Goal: Transaction & Acquisition: Purchase product/service

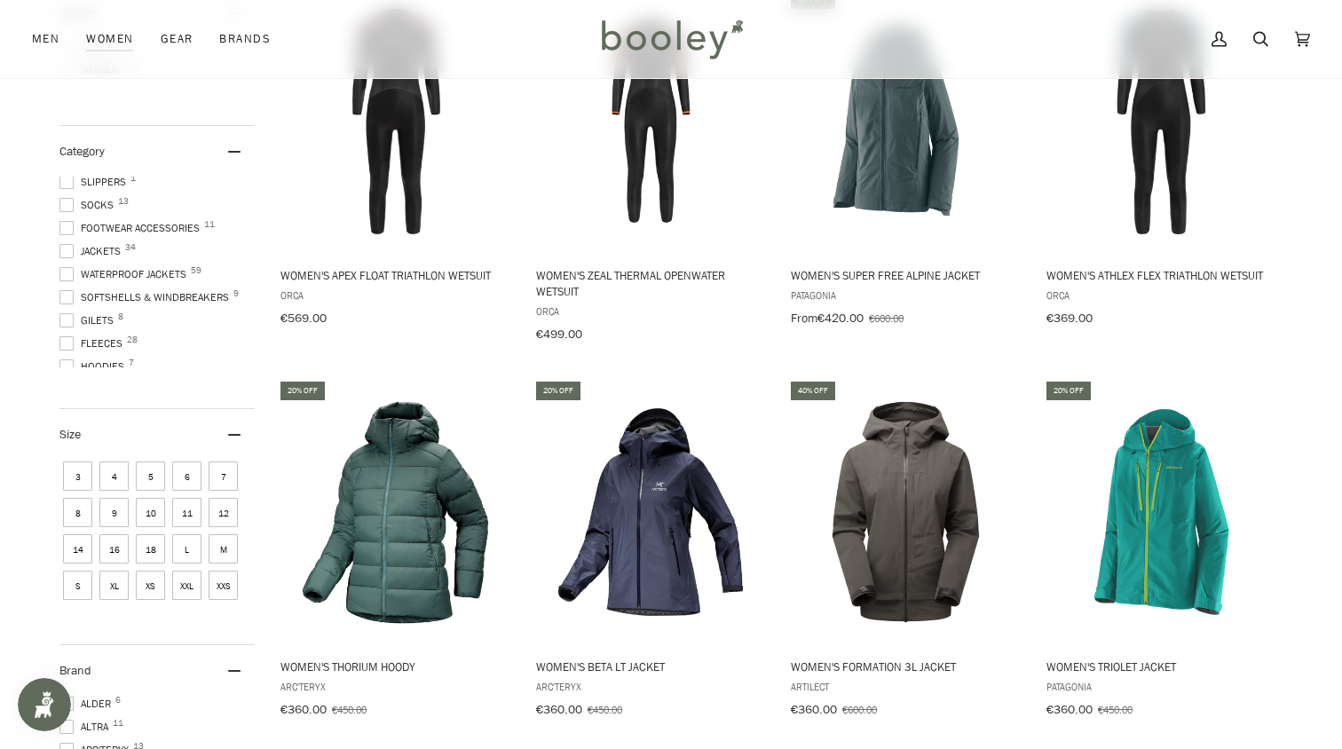
scroll to position [116, 0]
click at [69, 229] on span at bounding box center [66, 230] width 14 height 14
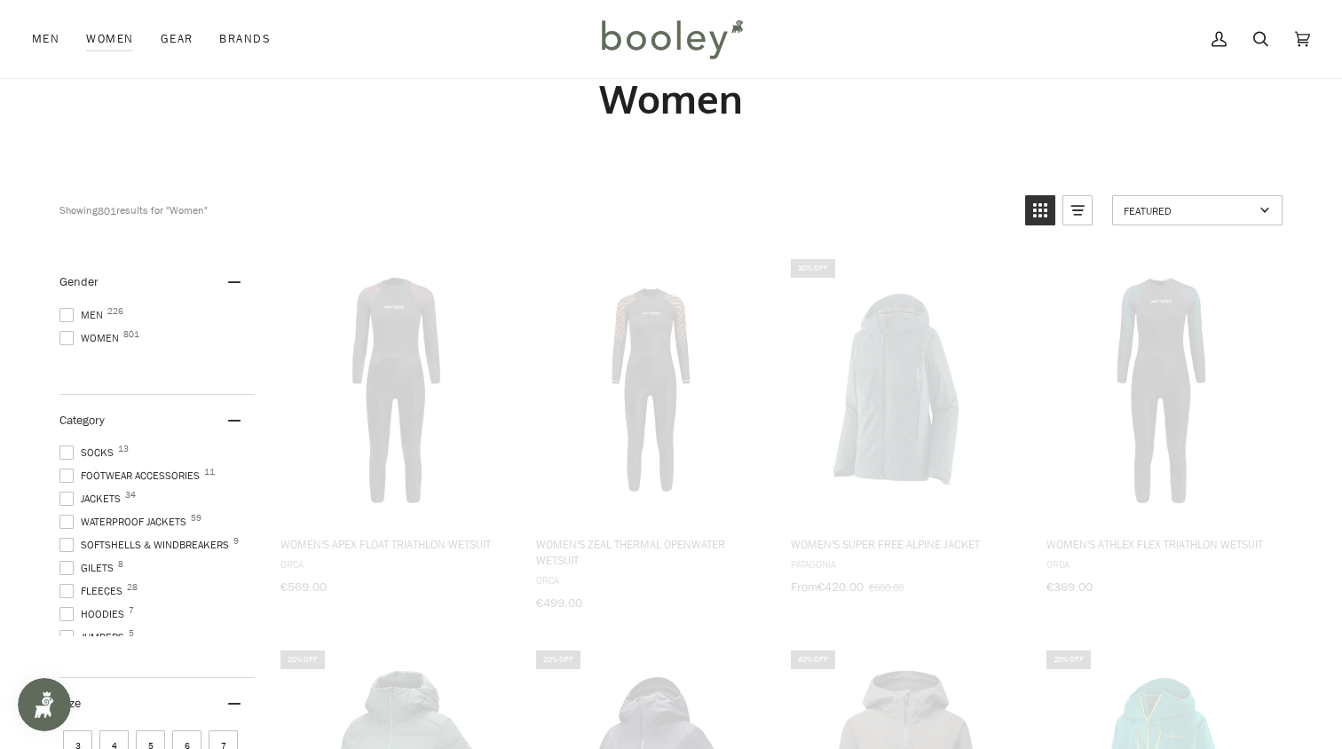
scroll to position [0, 0]
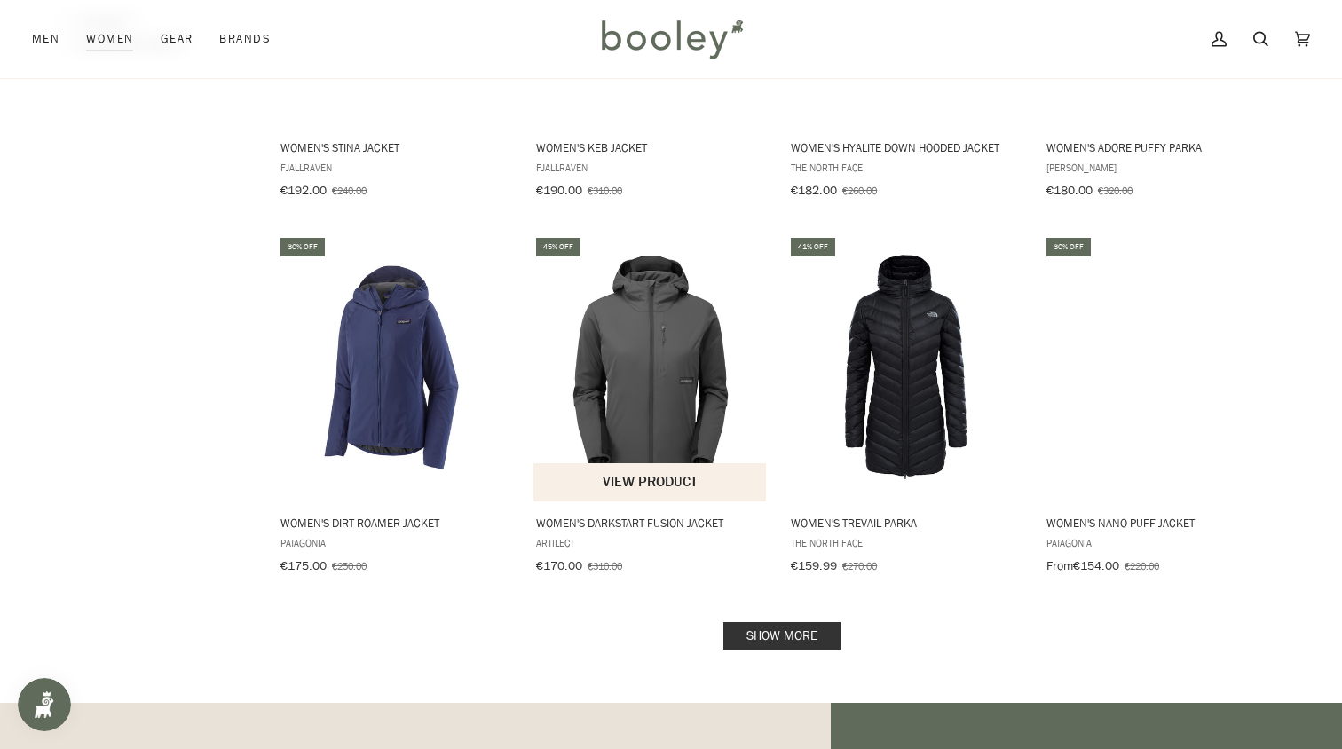
scroll to position [1600, 0]
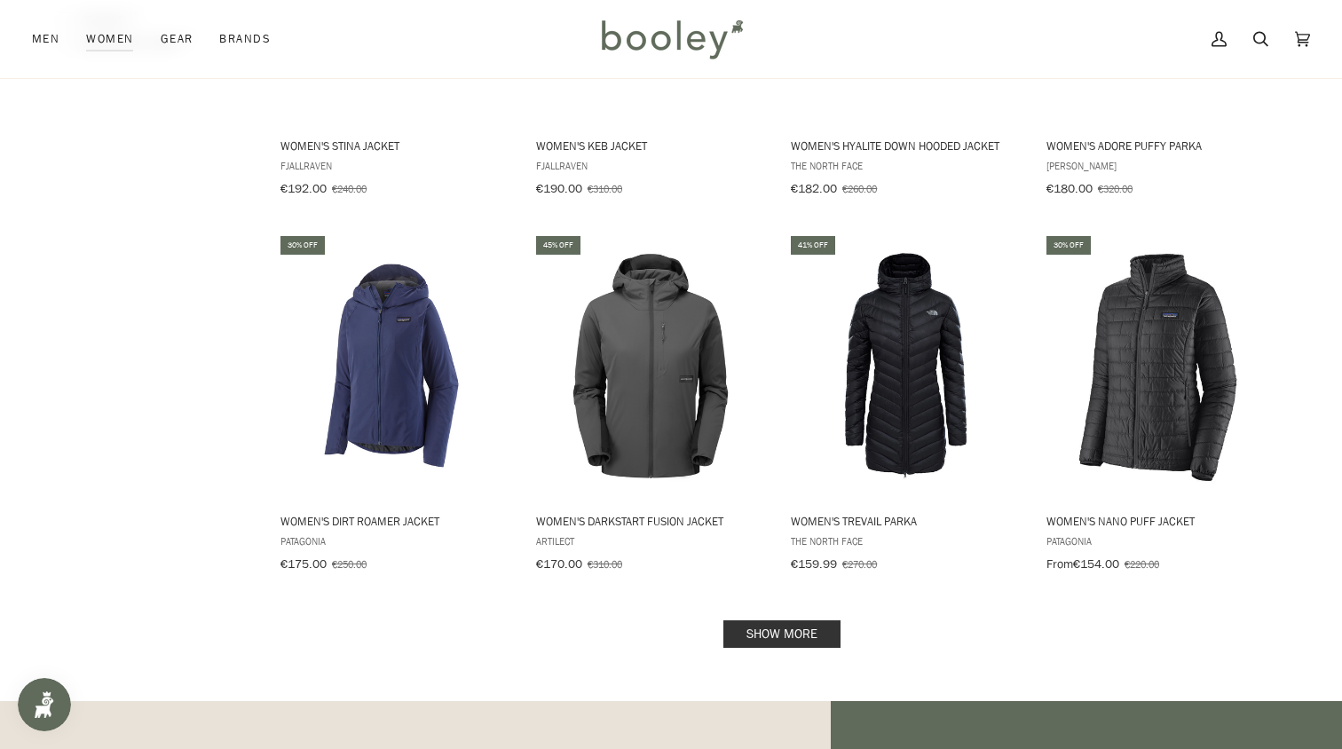
click at [801, 620] on link "Show more" at bounding box center [781, 634] width 117 height 28
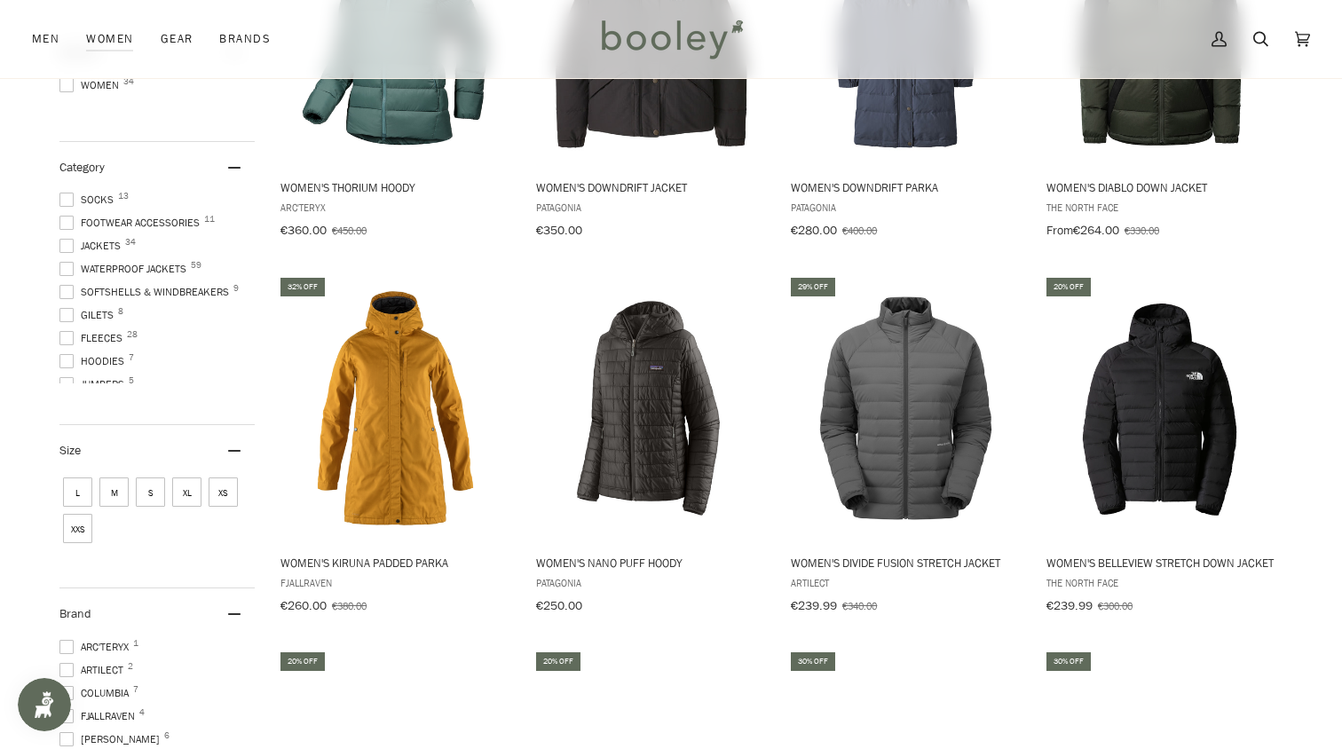
scroll to position [399, 0]
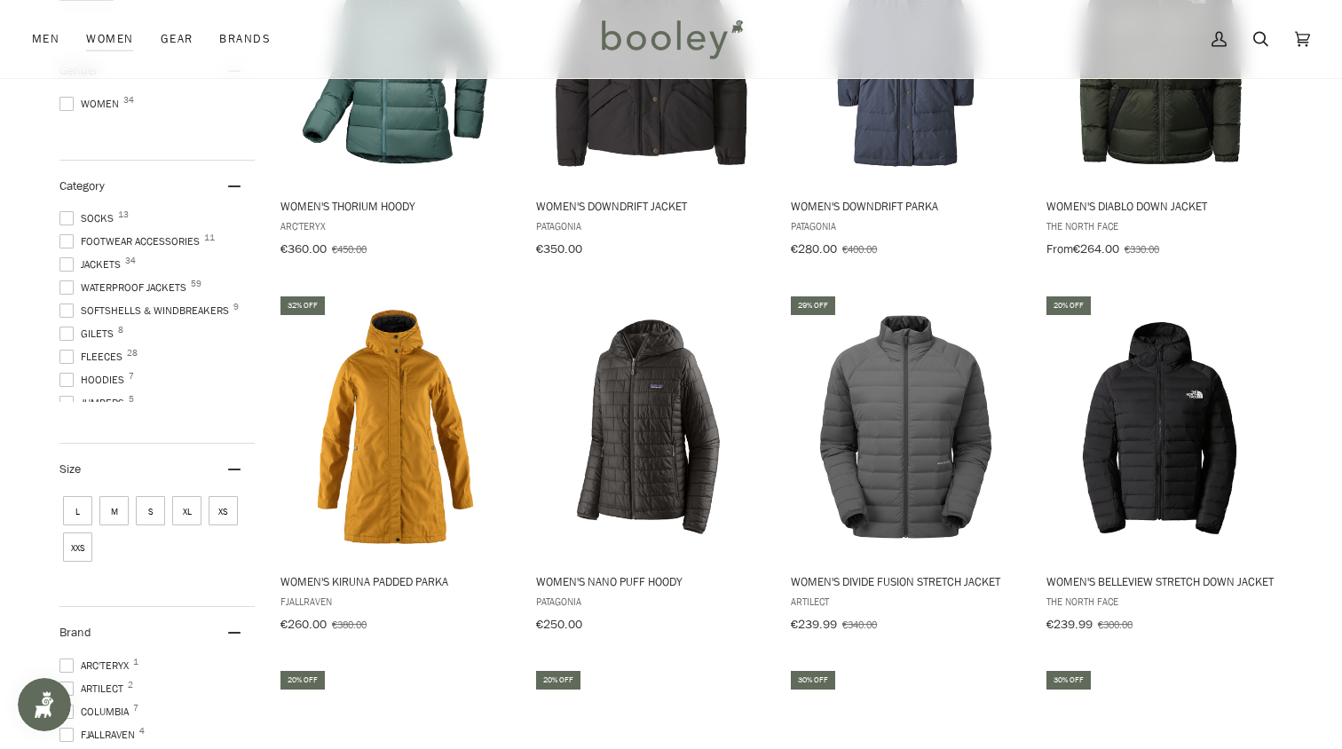
click at [64, 350] on span at bounding box center [66, 357] width 14 height 14
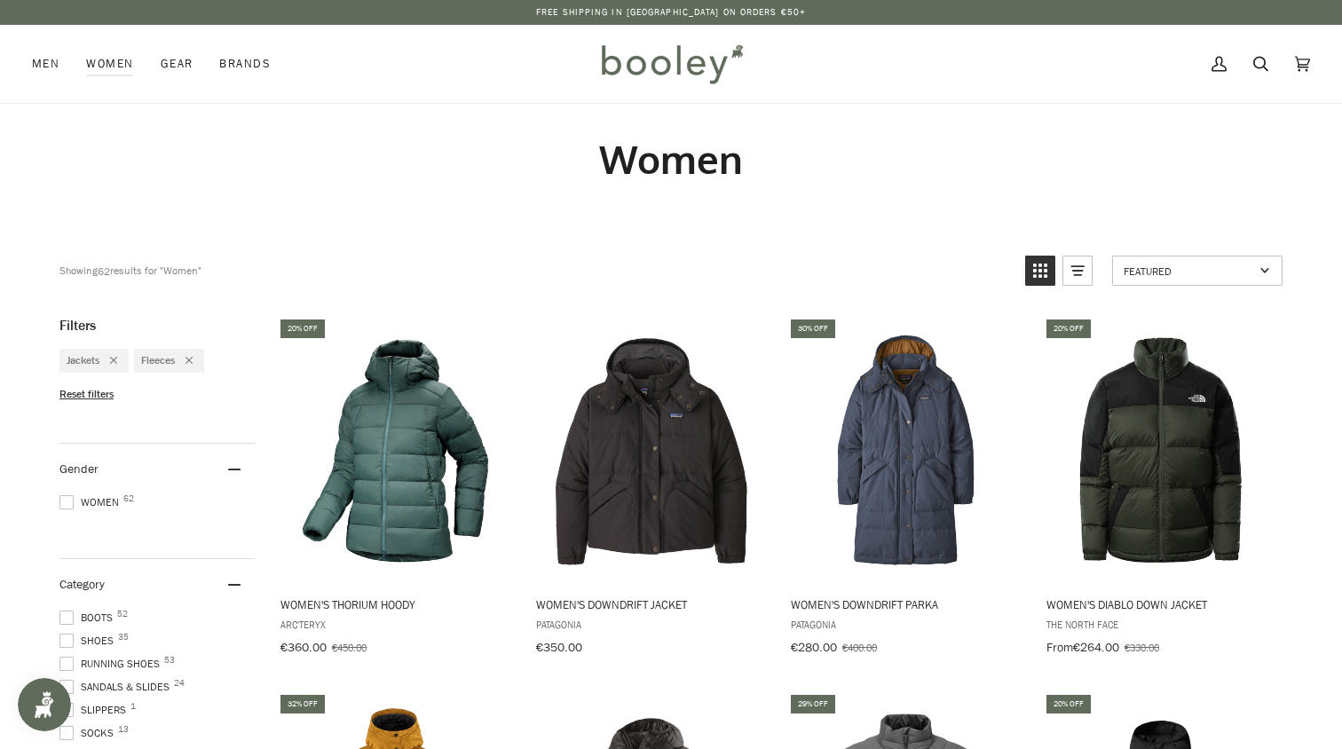
scroll to position [116, 0]
click at [73, 657] on span at bounding box center [66, 663] width 14 height 14
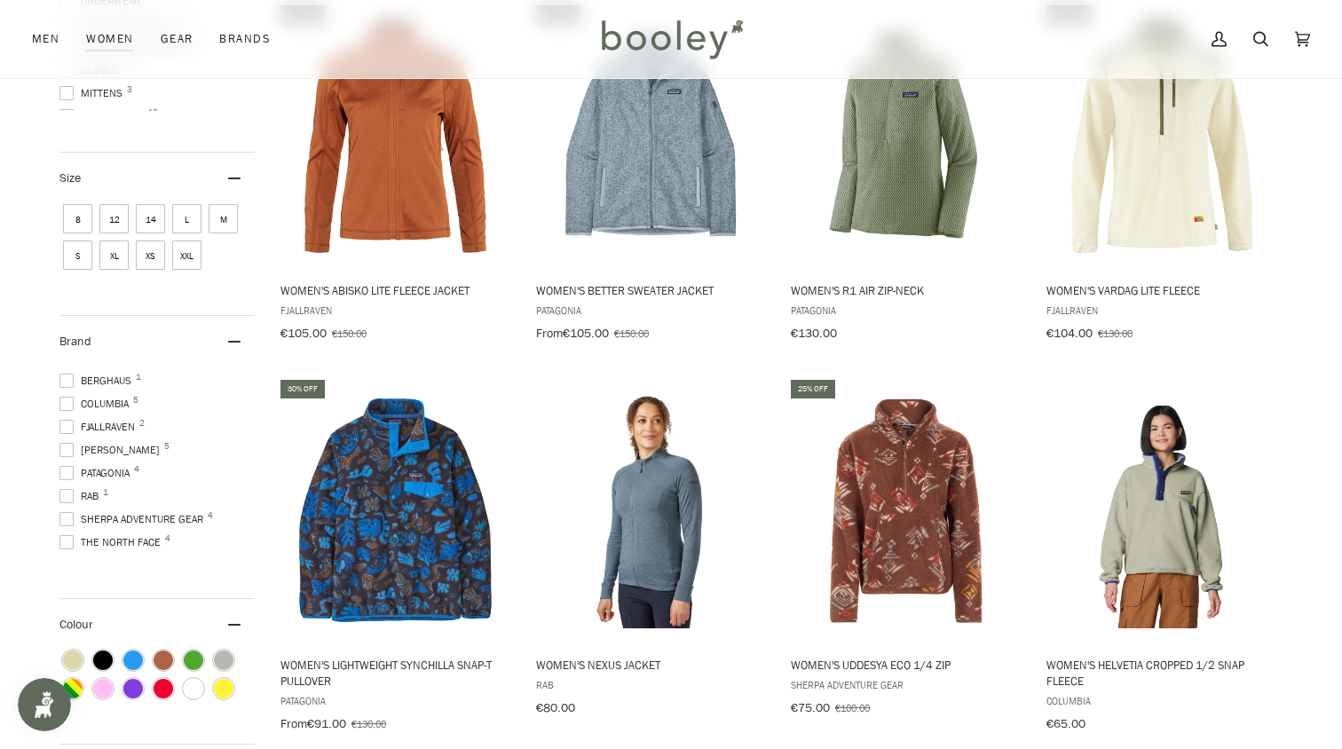
scroll to position [17, 0]
click at [72, 466] on span at bounding box center [66, 473] width 14 height 14
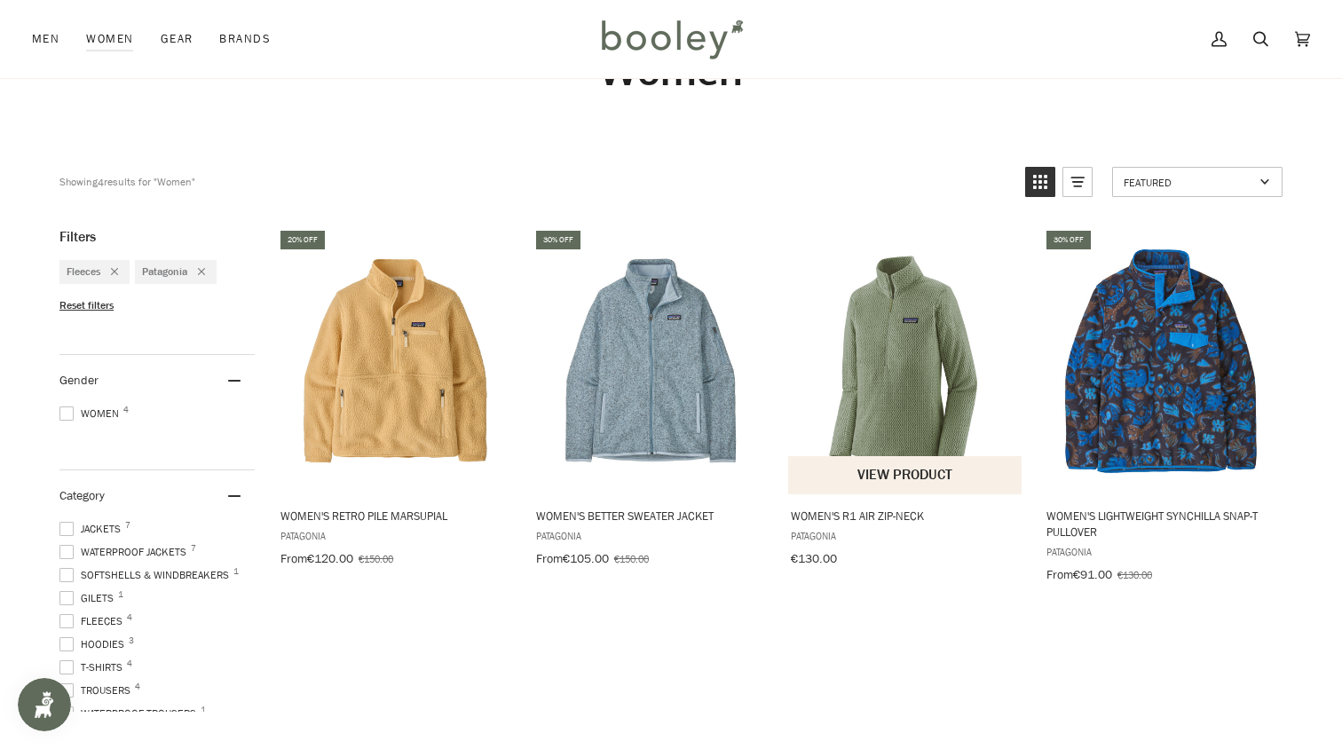
click at [912, 404] on img "Women's R1 Air Zip-Neck" at bounding box center [905, 361] width 235 height 235
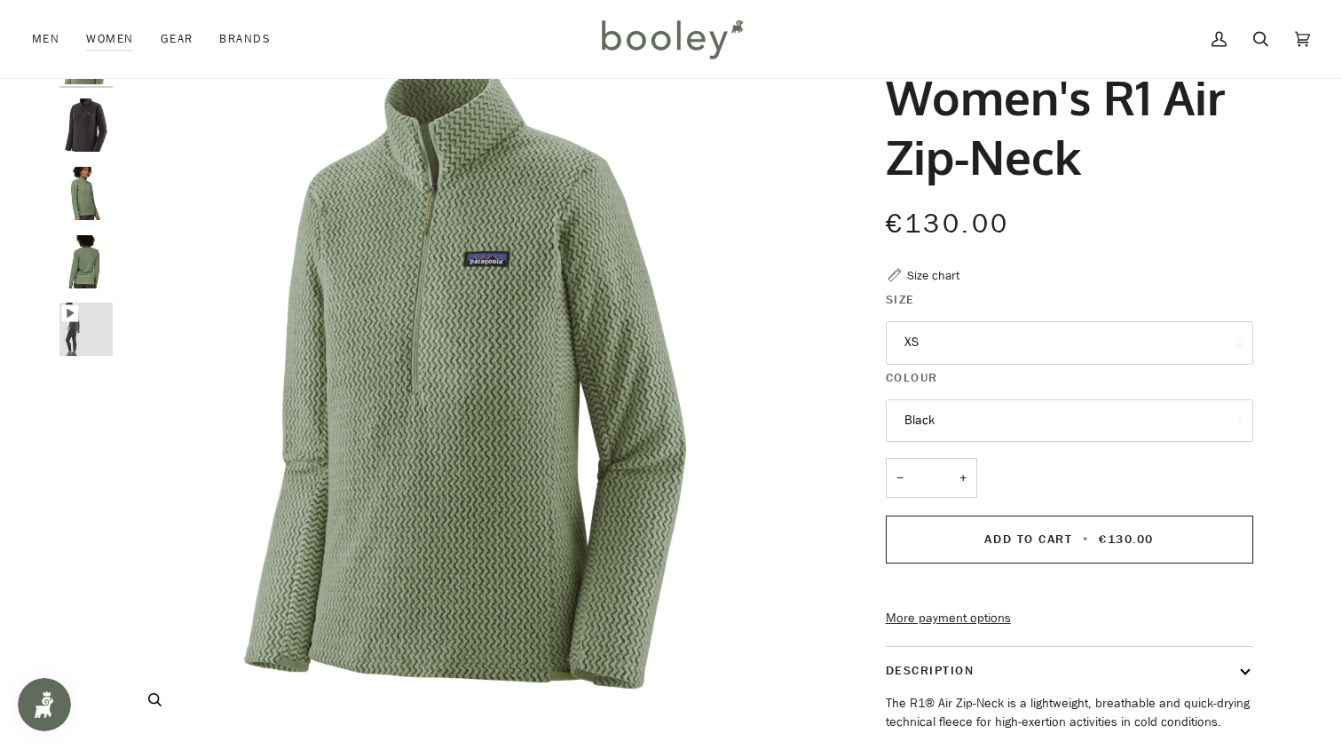
scroll to position [87, 0]
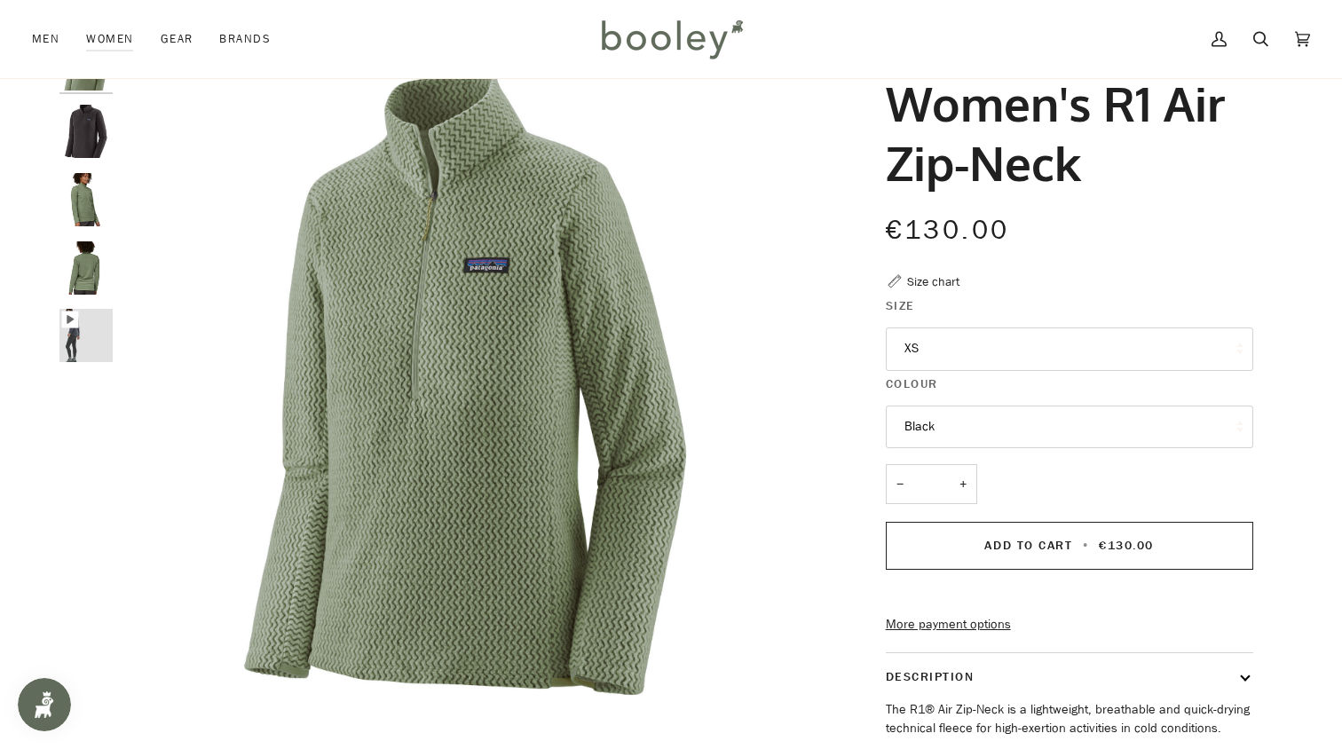
click at [956, 435] on button "Black" at bounding box center [1069, 427] width 367 height 43
click at [71, 128] on img "Patagonia Women's R1 Air Zip-Neck Black - Booley Galway" at bounding box center [85, 131] width 53 height 53
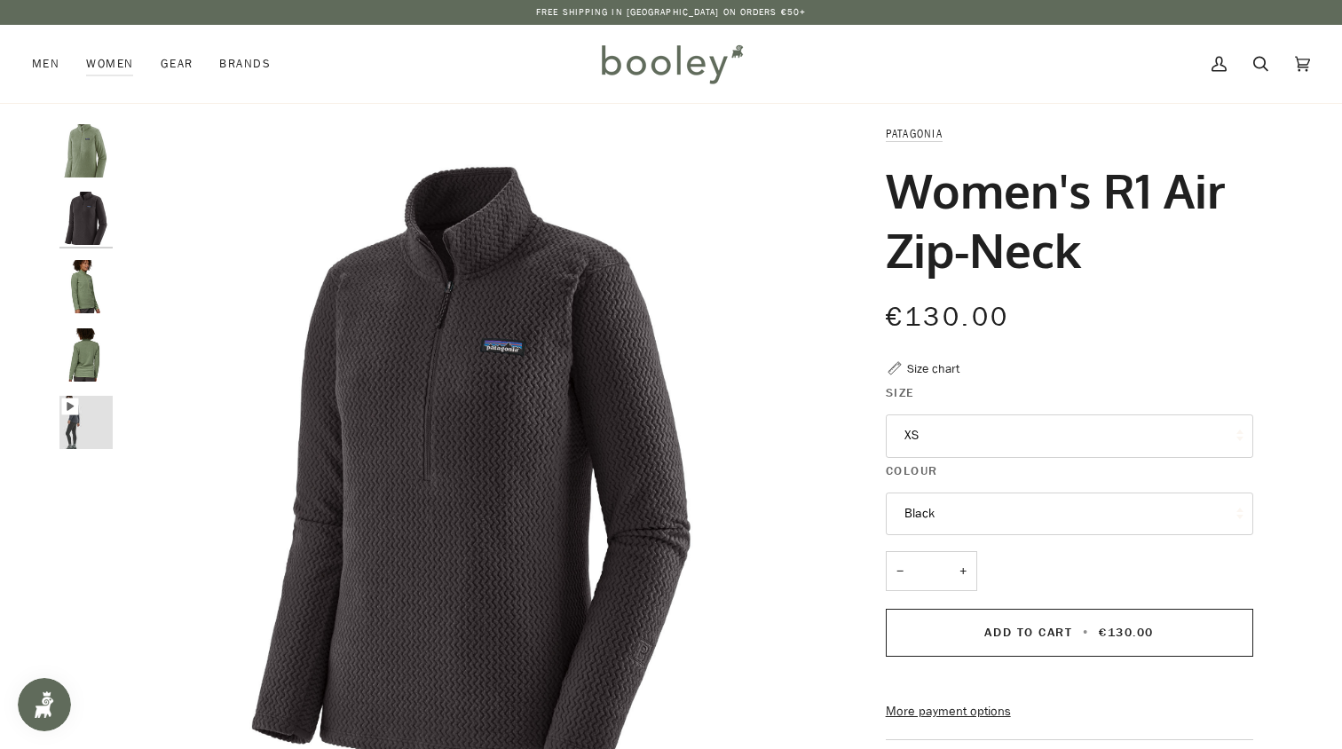
scroll to position [0, 0]
